Goal: Navigation & Orientation: Find specific page/section

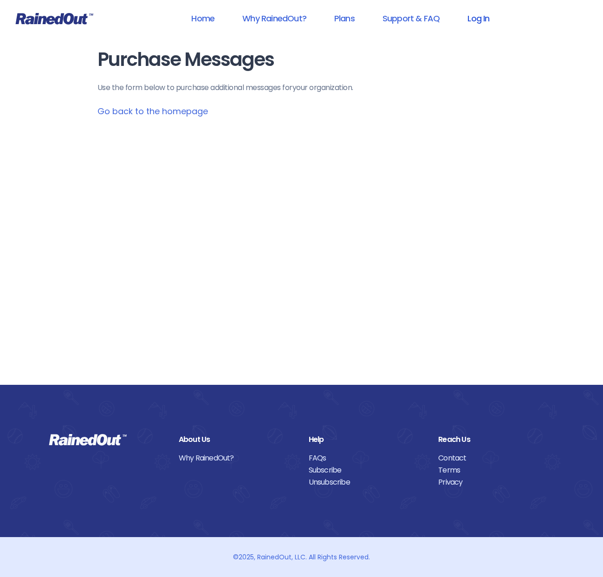
click at [482, 18] on link "Log In" at bounding box center [479, 18] width 46 height 21
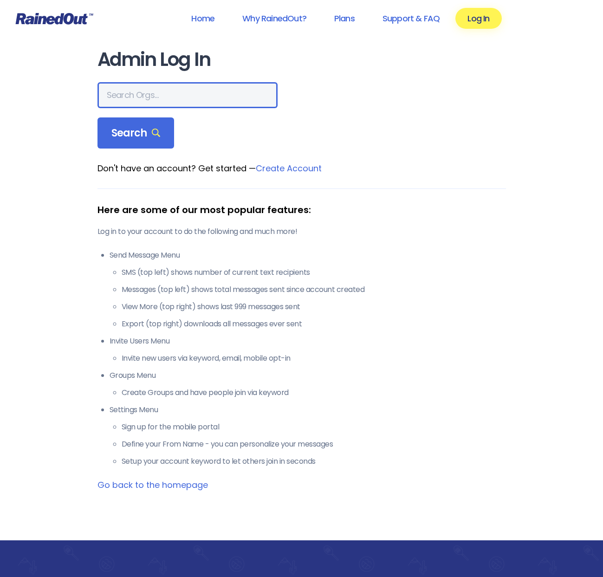
click at [112, 98] on input "text" at bounding box center [188, 95] width 180 height 26
paste input "Mount Pleasant Recreation Department"
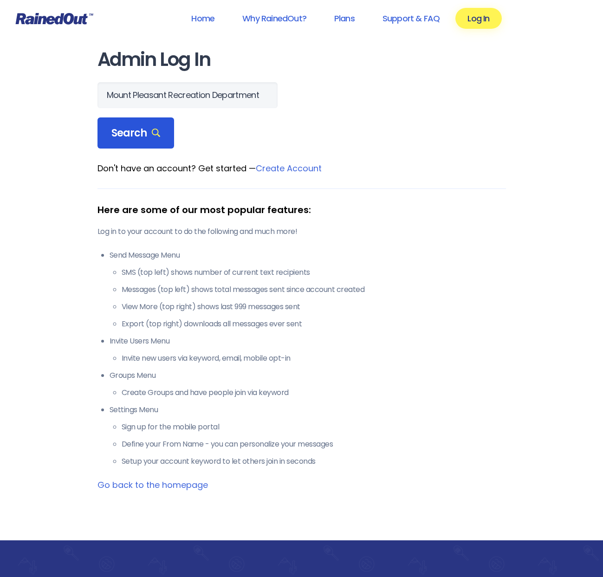
click at [105, 132] on div "Search" at bounding box center [136, 133] width 77 height 32
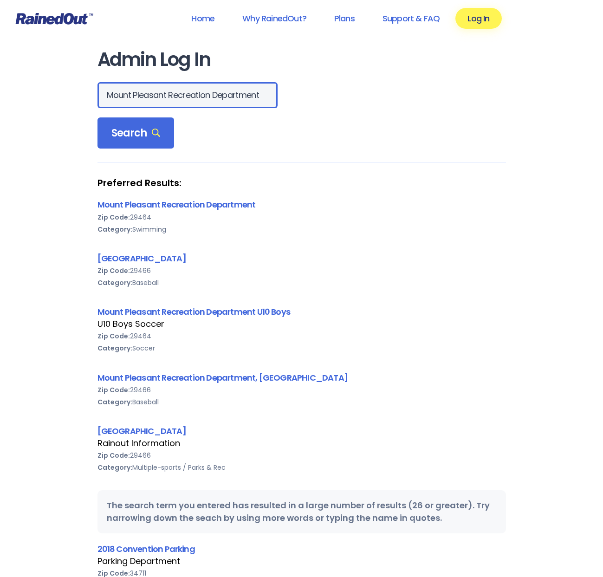
click at [193, 92] on input "Mount Pleasant Recreation Department" at bounding box center [188, 95] width 180 height 26
drag, startPoint x: 190, startPoint y: 96, endPoint x: 210, endPoint y: 94, distance: 20.6
click at [246, 96] on div "Mount Pleasant Recreation Department" at bounding box center [302, 95] width 409 height 26
click at [197, 94] on input "Mount Pleasant Recreation Department" at bounding box center [188, 95] width 180 height 26
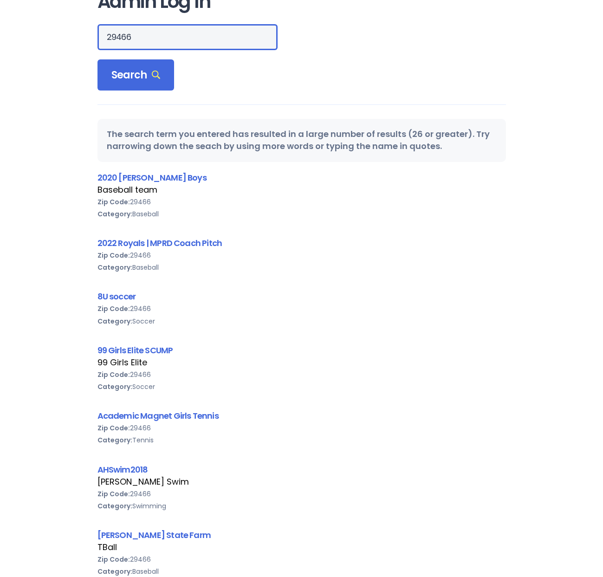
scroll to position [0, 0]
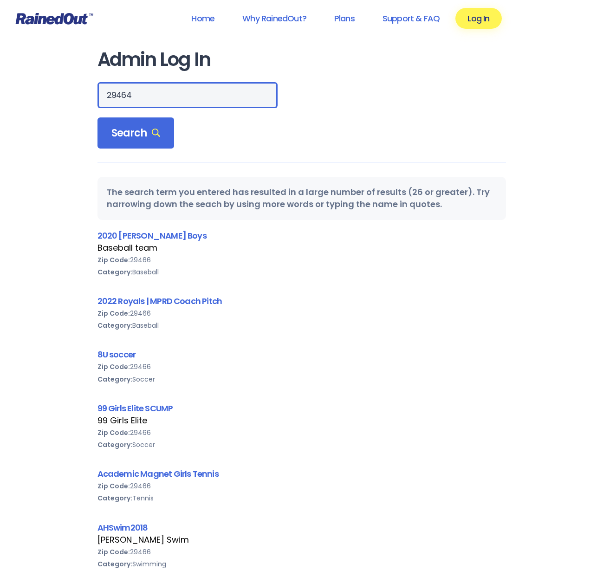
type input "29464"
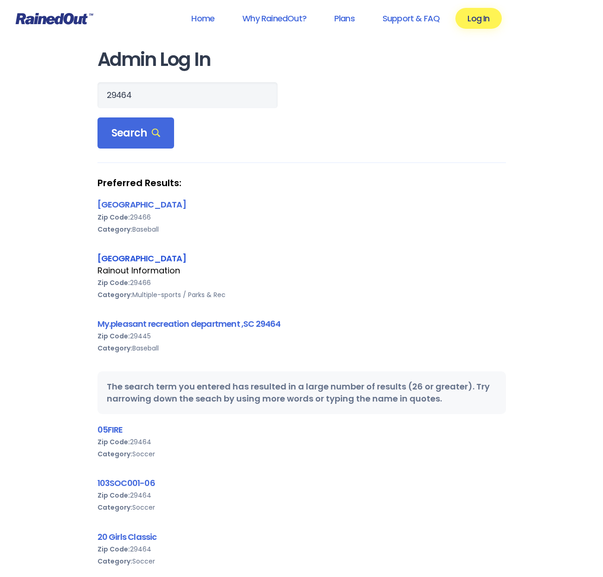
click at [186, 258] on link "[GEOGRAPHIC_DATA]" at bounding box center [142, 259] width 89 height 12
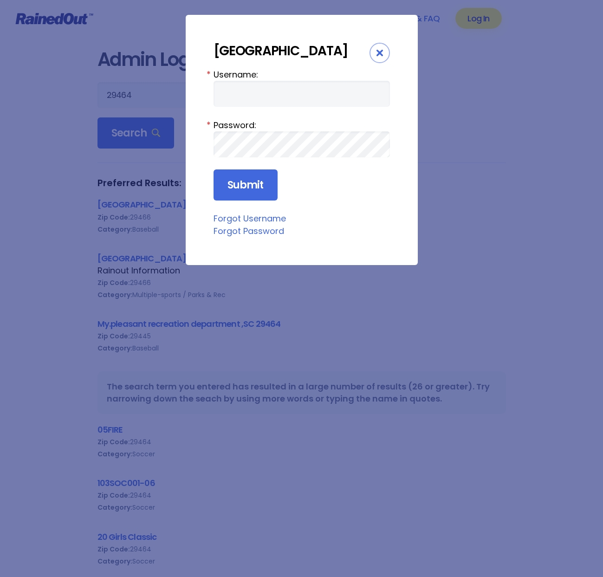
click at [378, 50] on icon "Close" at bounding box center [380, 53] width 7 height 7
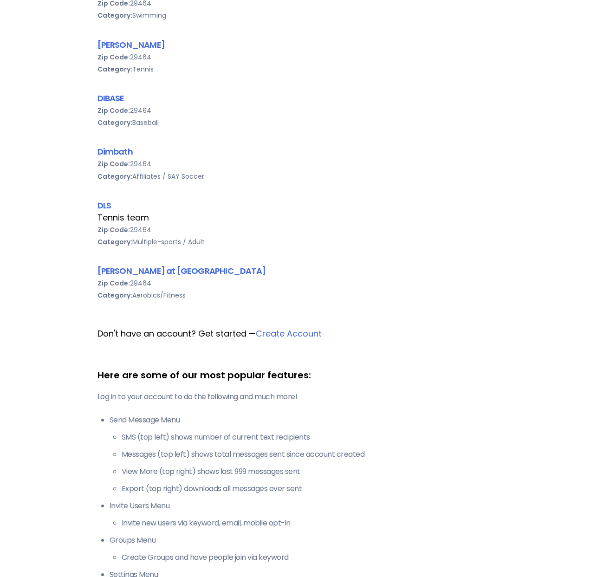
scroll to position [1627, 0]
click at [307, 331] on link "Create Account" at bounding box center [289, 333] width 66 height 12
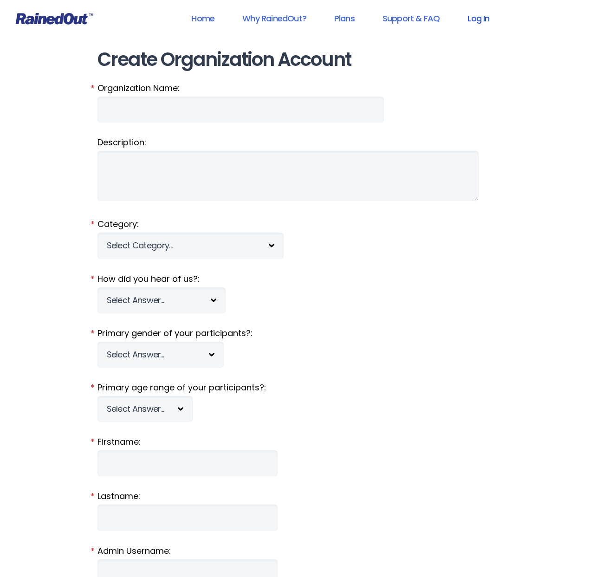
click at [482, 23] on link "Log In" at bounding box center [479, 18] width 46 height 21
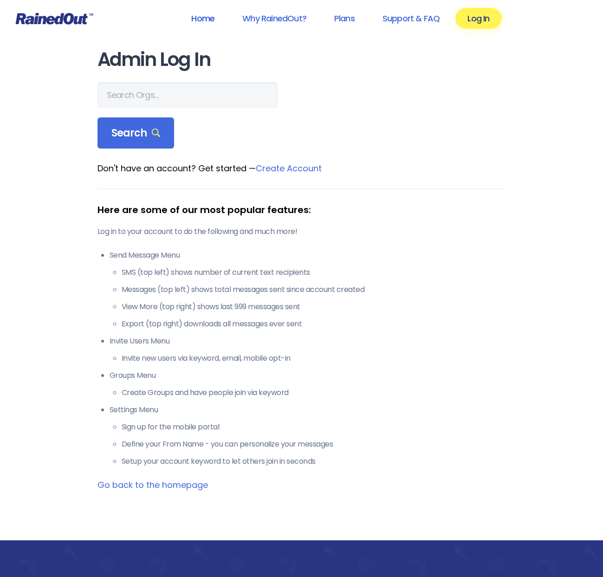
click at [194, 17] on link "Home" at bounding box center [202, 18] width 47 height 21
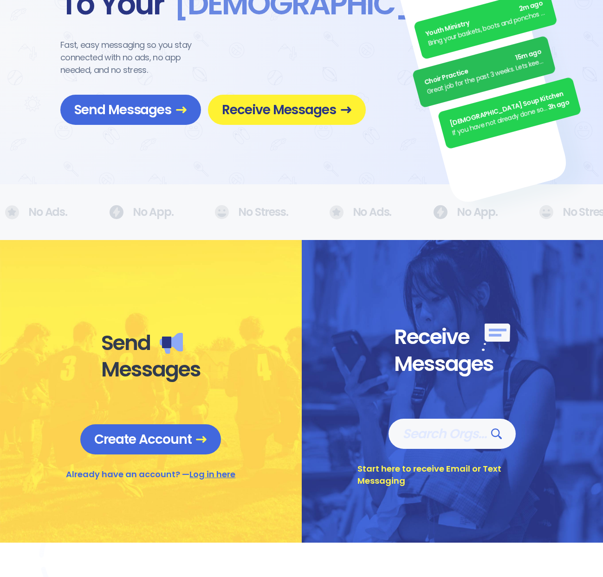
scroll to position [105, 0]
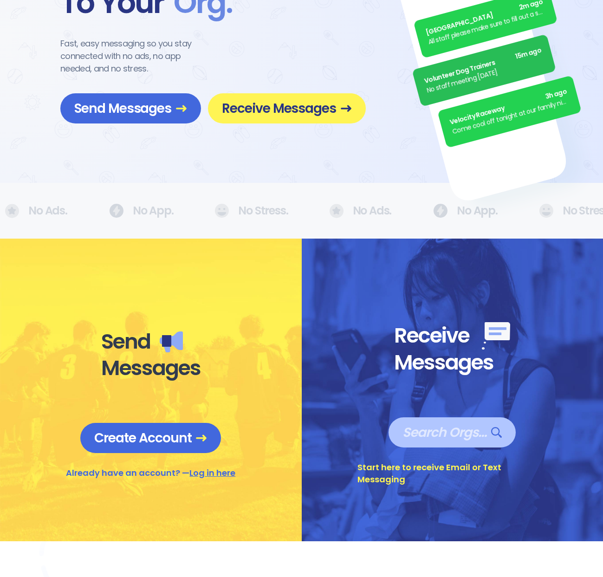
click at [444, 437] on span "Search Orgs…" at bounding box center [452, 432] width 99 height 16
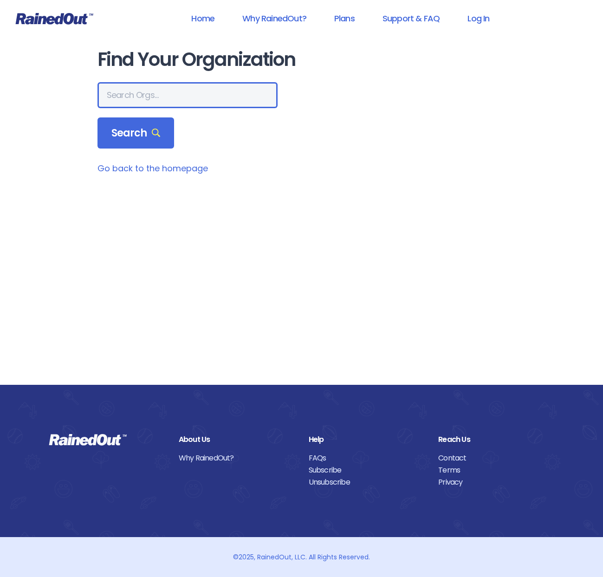
click at [133, 92] on input "text" at bounding box center [188, 95] width 180 height 26
paste input "Mount Pleasant Recreation Department"
type input "M"
type input "29464"
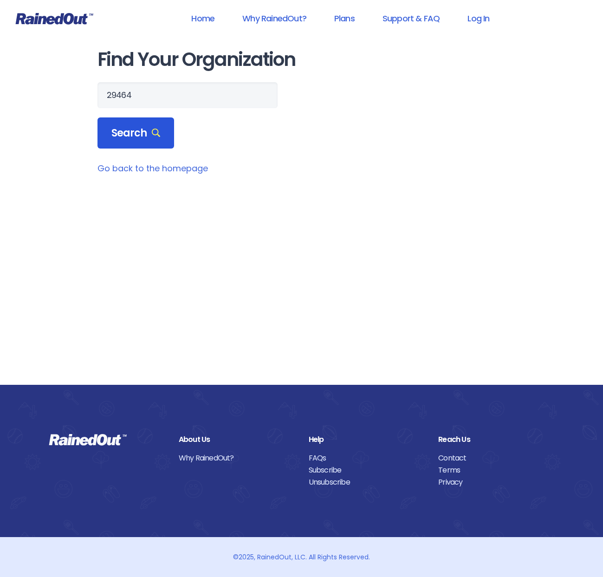
click at [116, 137] on span "Search" at bounding box center [135, 133] width 49 height 13
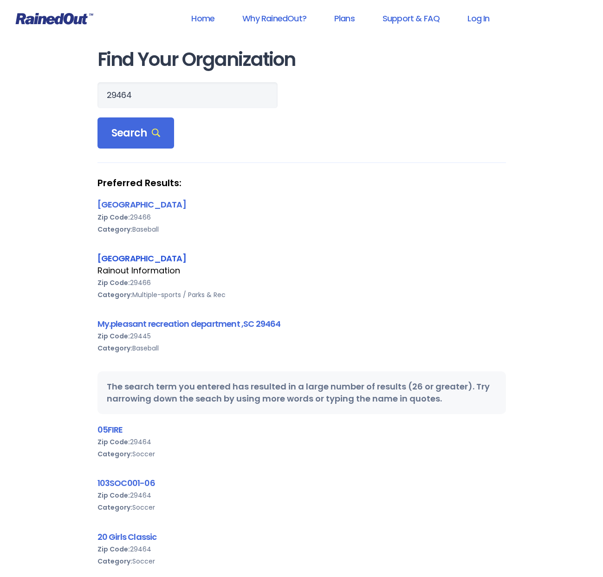
click at [186, 256] on link "[GEOGRAPHIC_DATA]" at bounding box center [142, 259] width 89 height 12
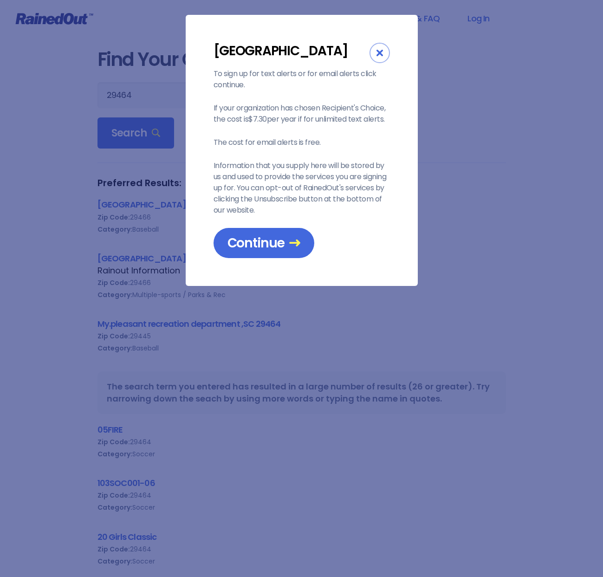
click at [268, 286] on div "[GEOGRAPHIC_DATA] To sign up for text alerts or for email alerts click continue…" at bounding box center [302, 150] width 232 height 271
click at [254, 251] on span "Continue" at bounding box center [264, 243] width 73 height 16
